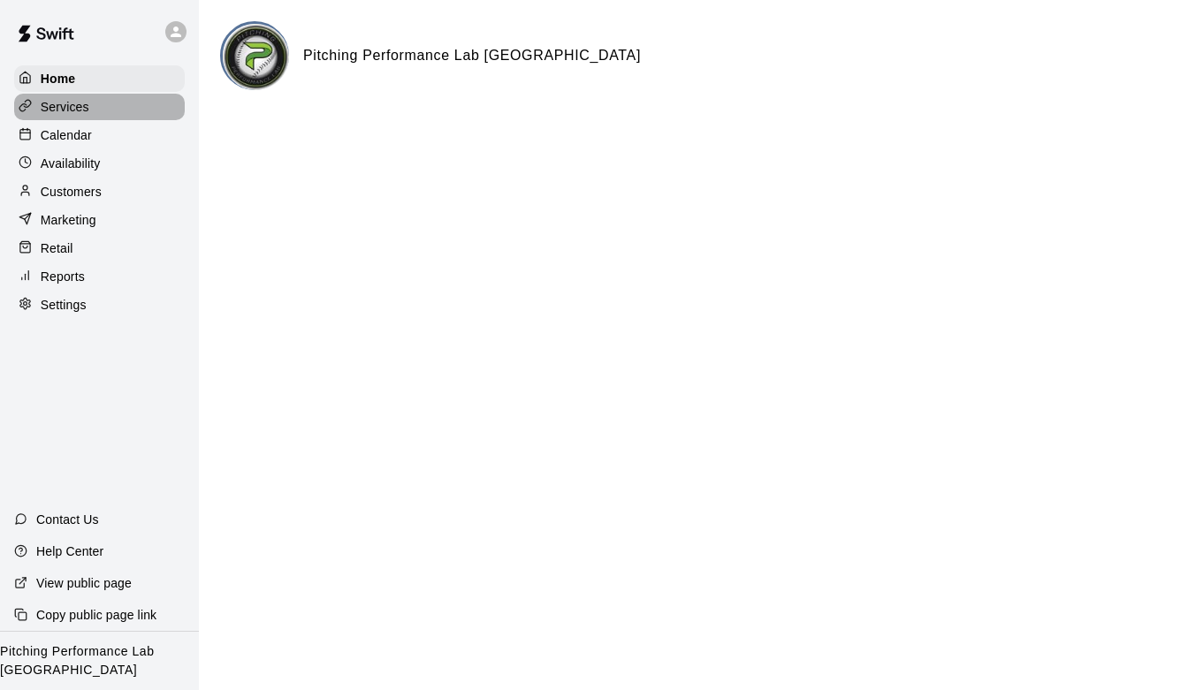
click at [82, 113] on p "Services" at bounding box center [65, 107] width 49 height 18
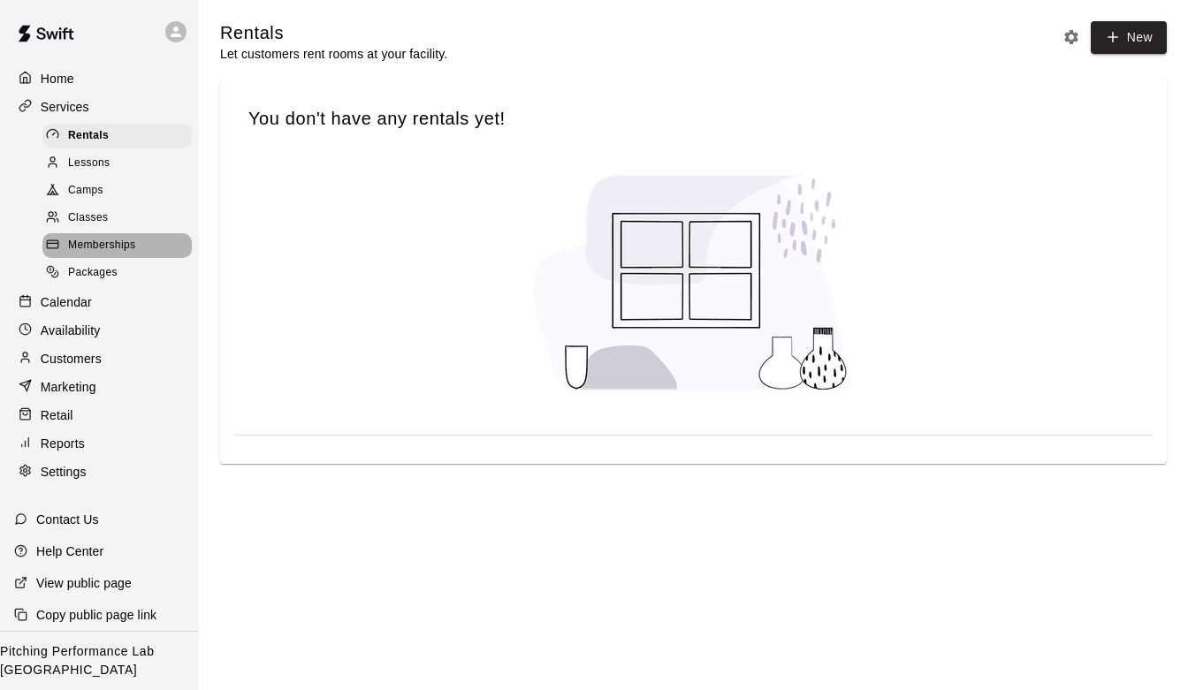
click at [112, 246] on span "Memberships" at bounding box center [101, 246] width 67 height 18
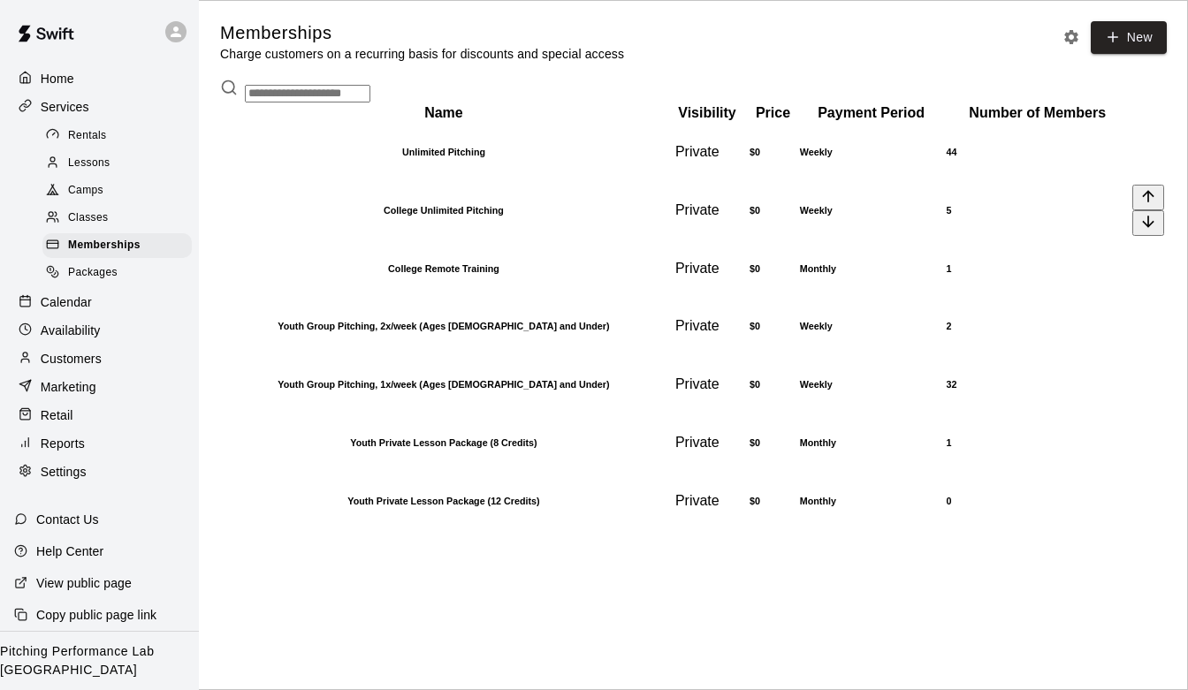
click at [358, 239] on th "College Unlimited Pitching" at bounding box center [444, 210] width 444 height 57
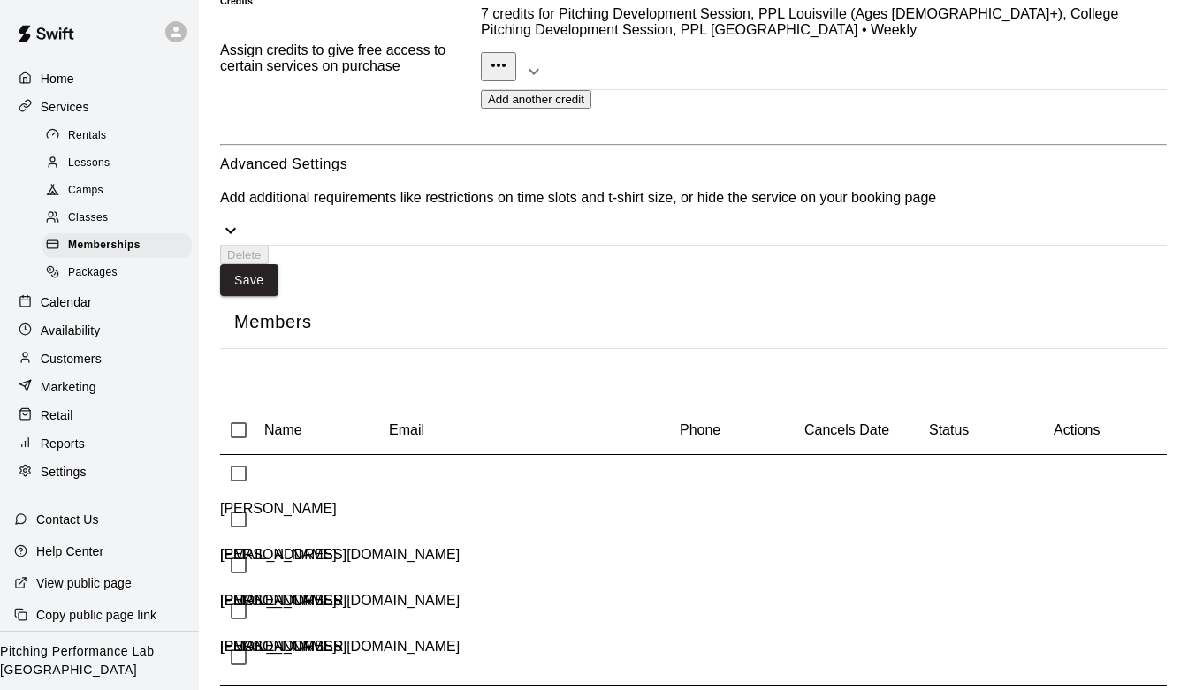
scroll to position [1052, 0]
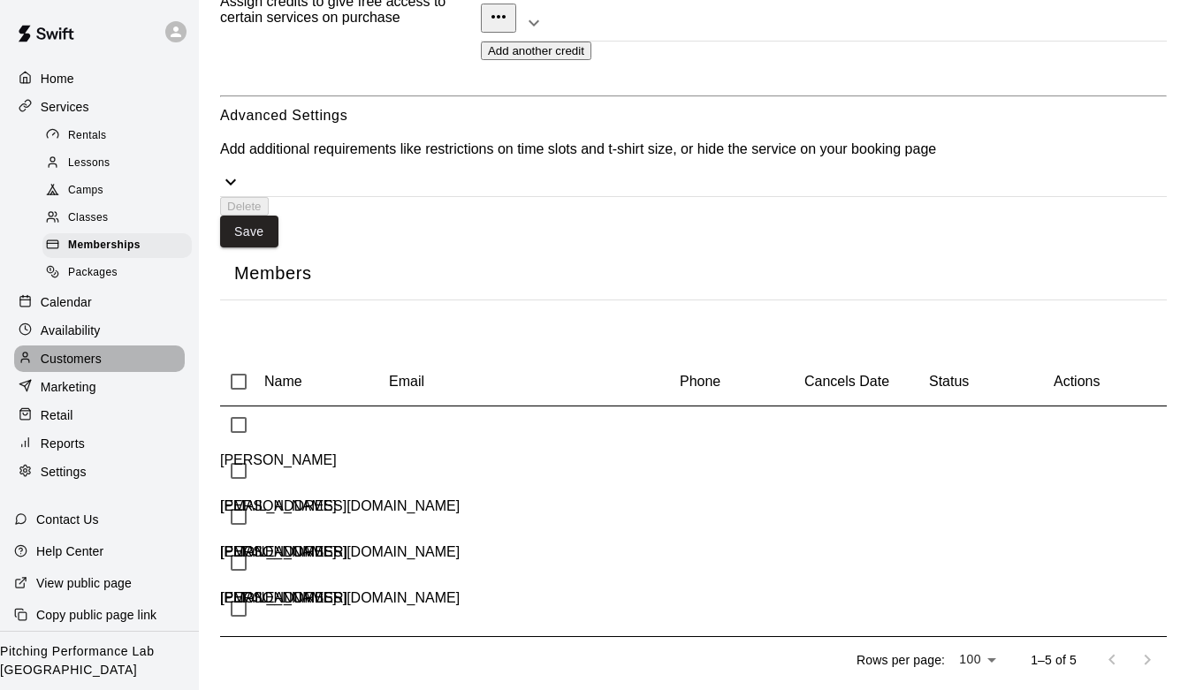
click at [57, 362] on p "Customers" at bounding box center [71, 359] width 61 height 18
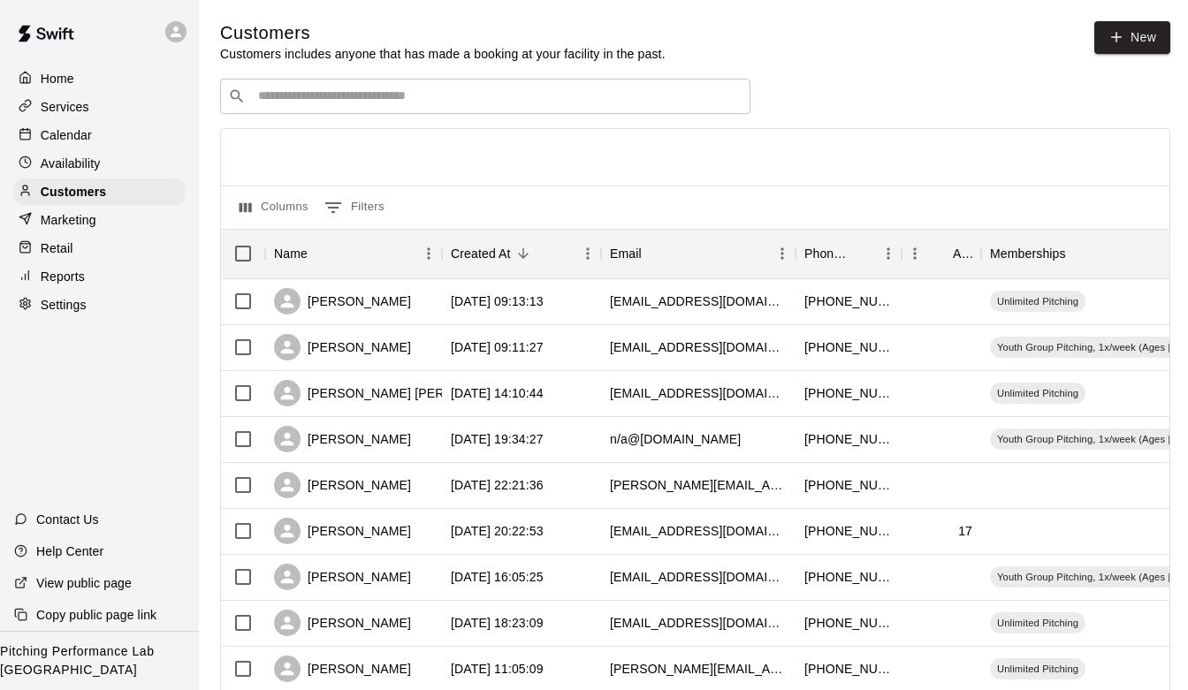
click at [311, 111] on div "​ ​" at bounding box center [485, 96] width 530 height 35
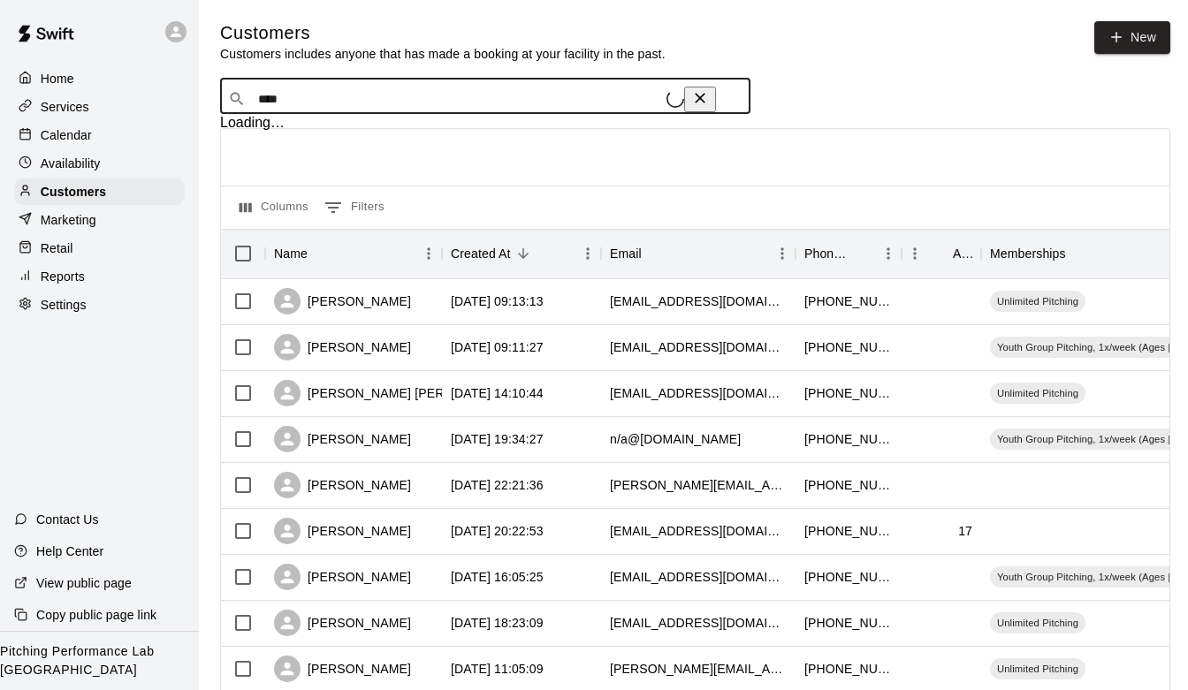
type input "*****"
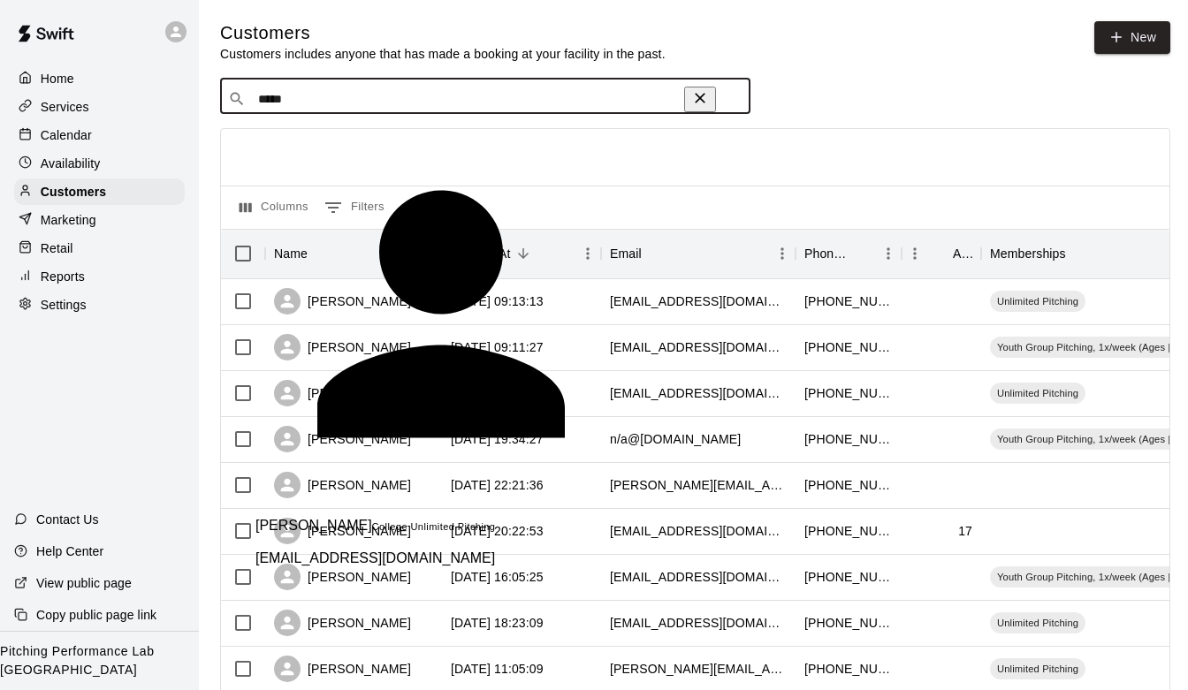
click at [337, 504] on div "[PERSON_NAME] College Unlimited Pitching [EMAIL_ADDRESS][DOMAIN_NAME]" at bounding box center [375, 535] width 240 height 63
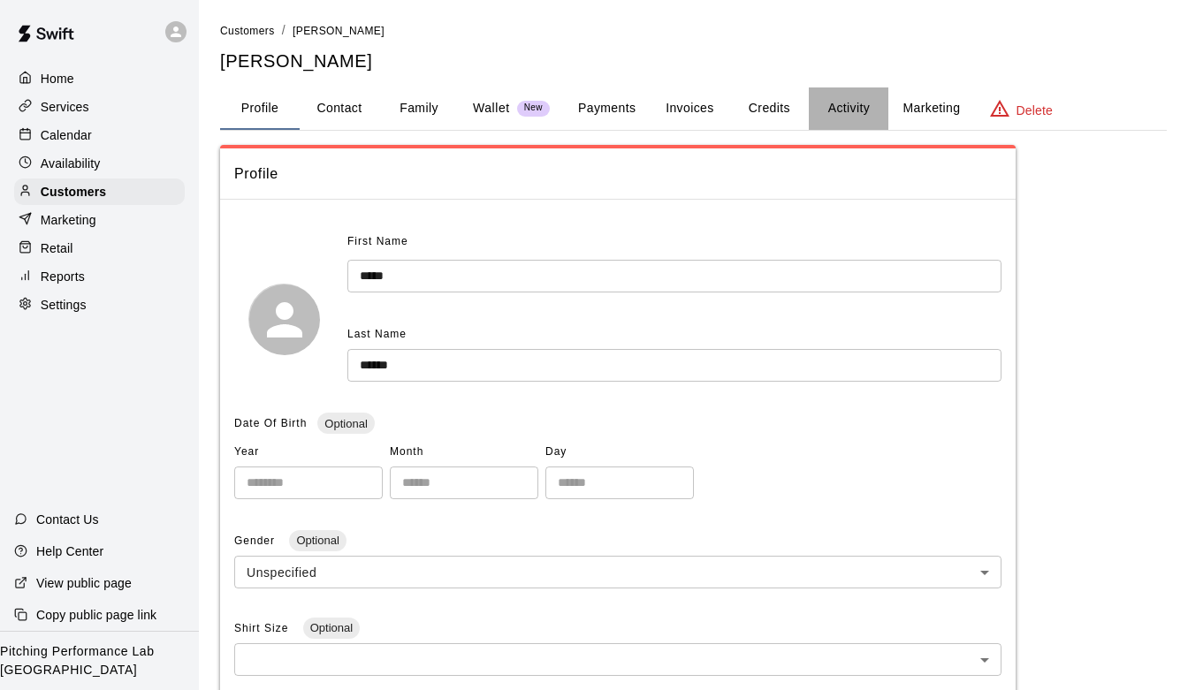
click at [855, 109] on button "Activity" at bounding box center [849, 109] width 80 height 42
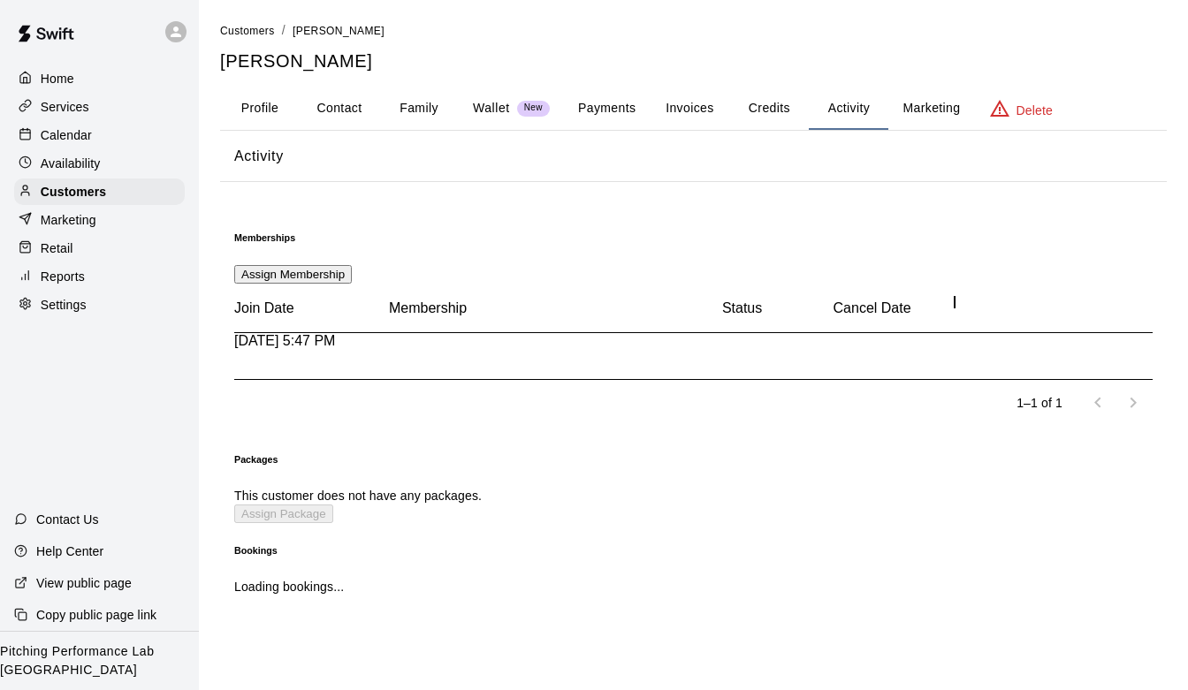
click at [264, 517] on button "more actions" at bounding box center [249, 532] width 30 height 30
click at [972, 654] on li "Cancel" at bounding box center [611, 662] width 1153 height 16
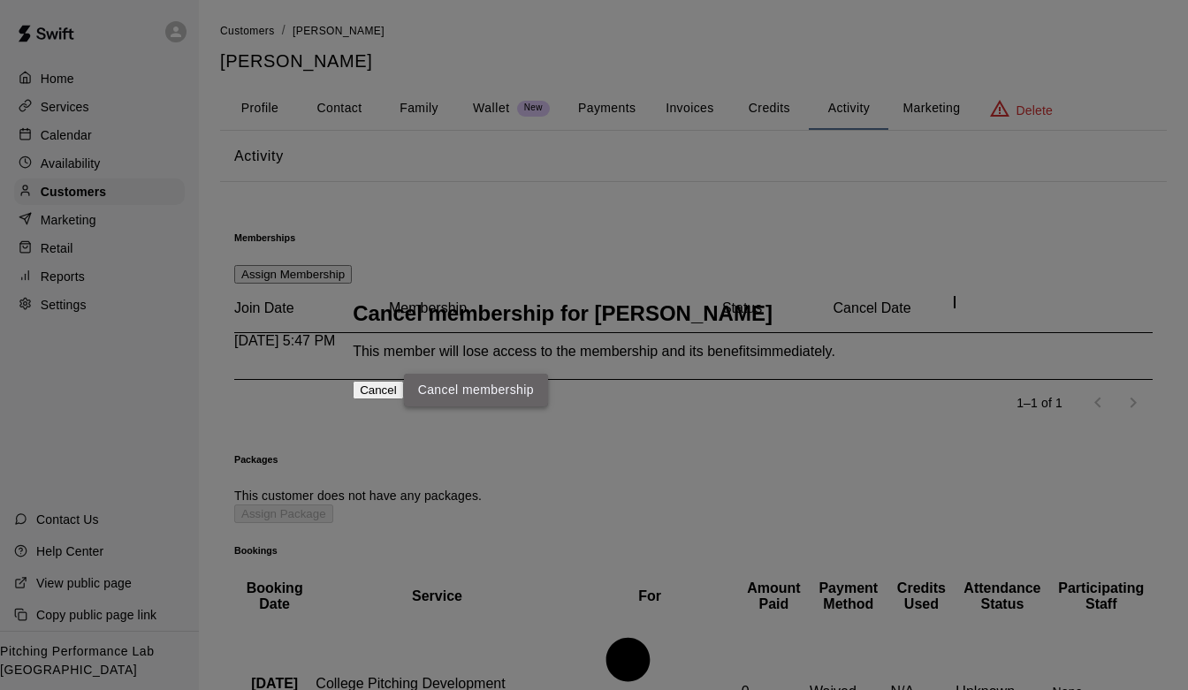
click at [548, 407] on button "Cancel membership" at bounding box center [476, 390] width 144 height 33
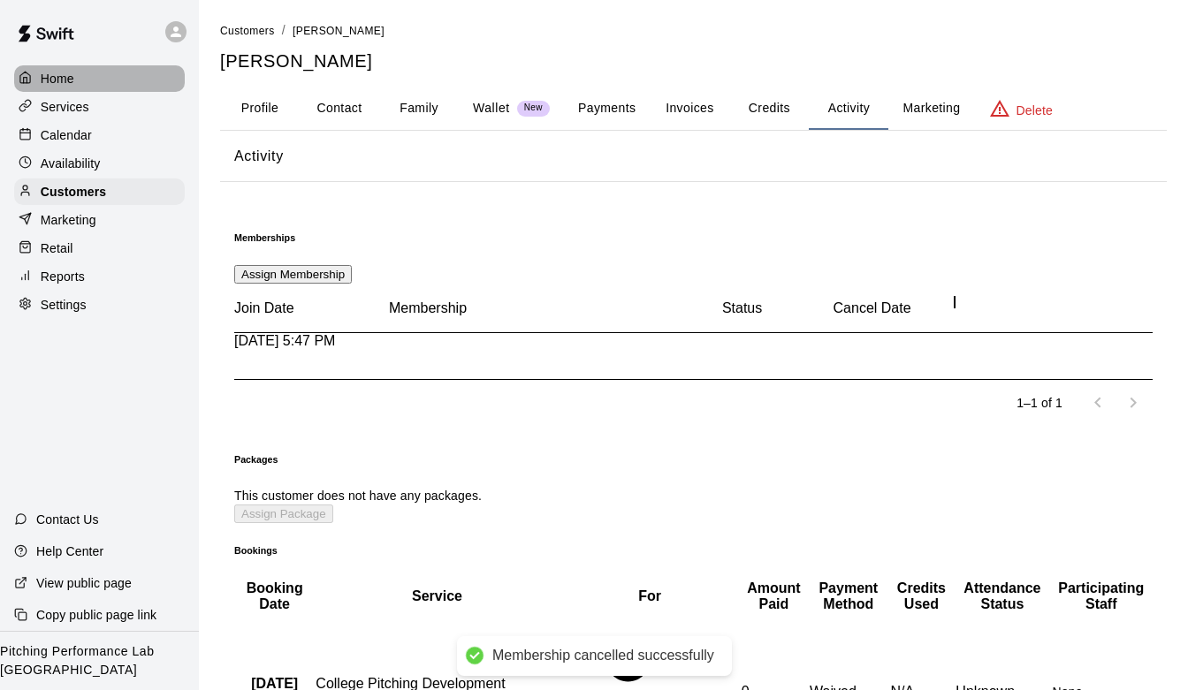
click at [106, 70] on div "Home" at bounding box center [99, 78] width 171 height 27
